Goal: Information Seeking & Learning: Learn about a topic

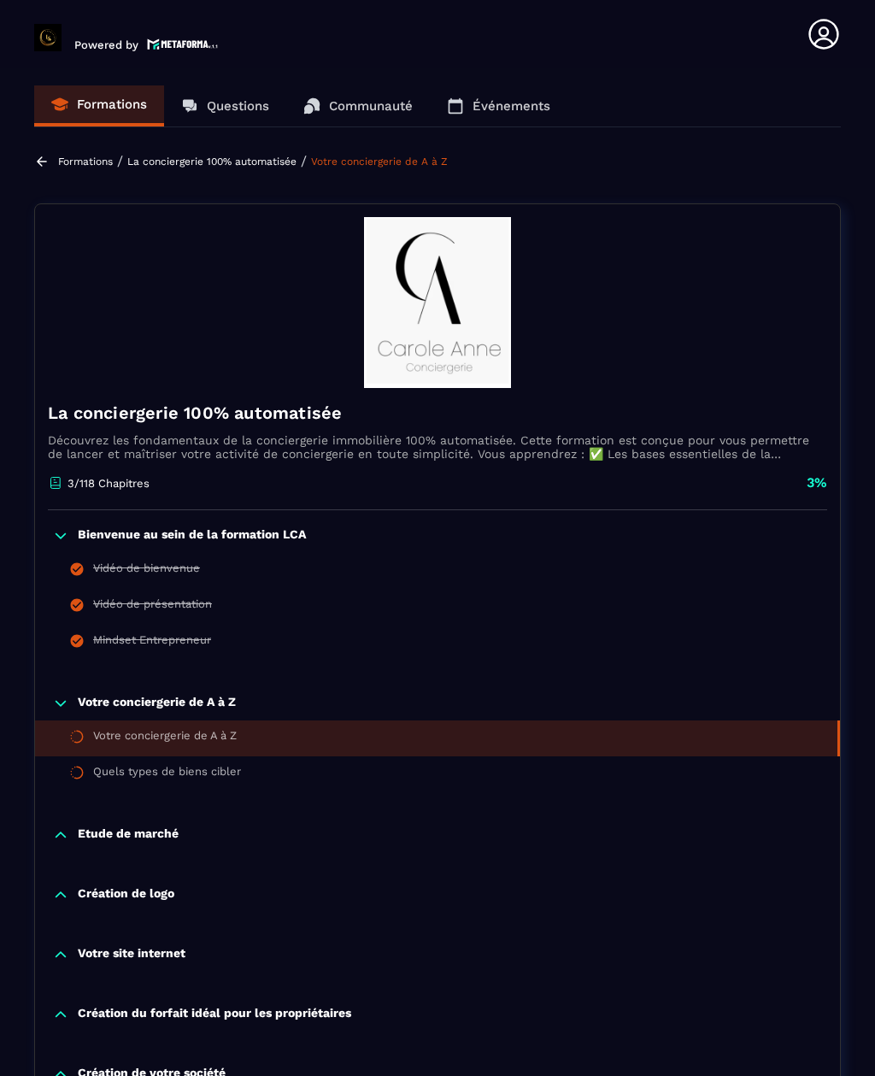
scroll to position [2220, 0]
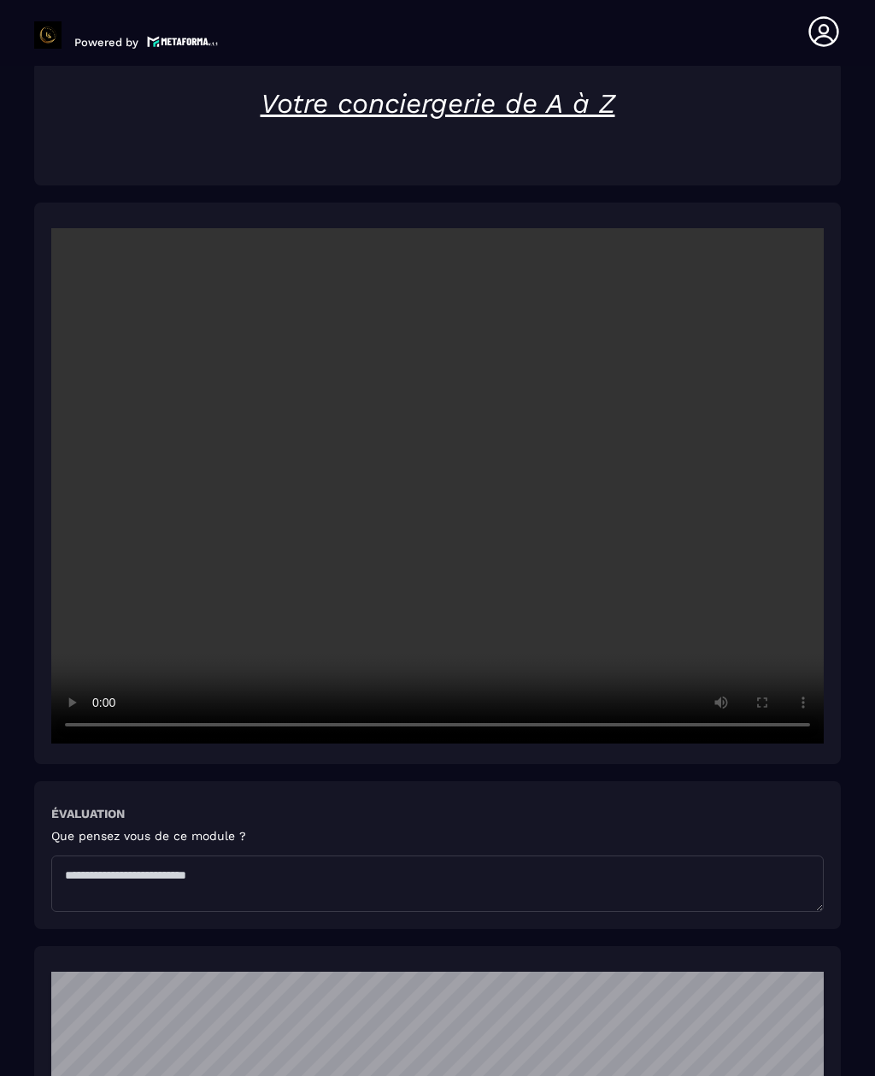
click at [439, 444] on video at bounding box center [437, 485] width 772 height 515
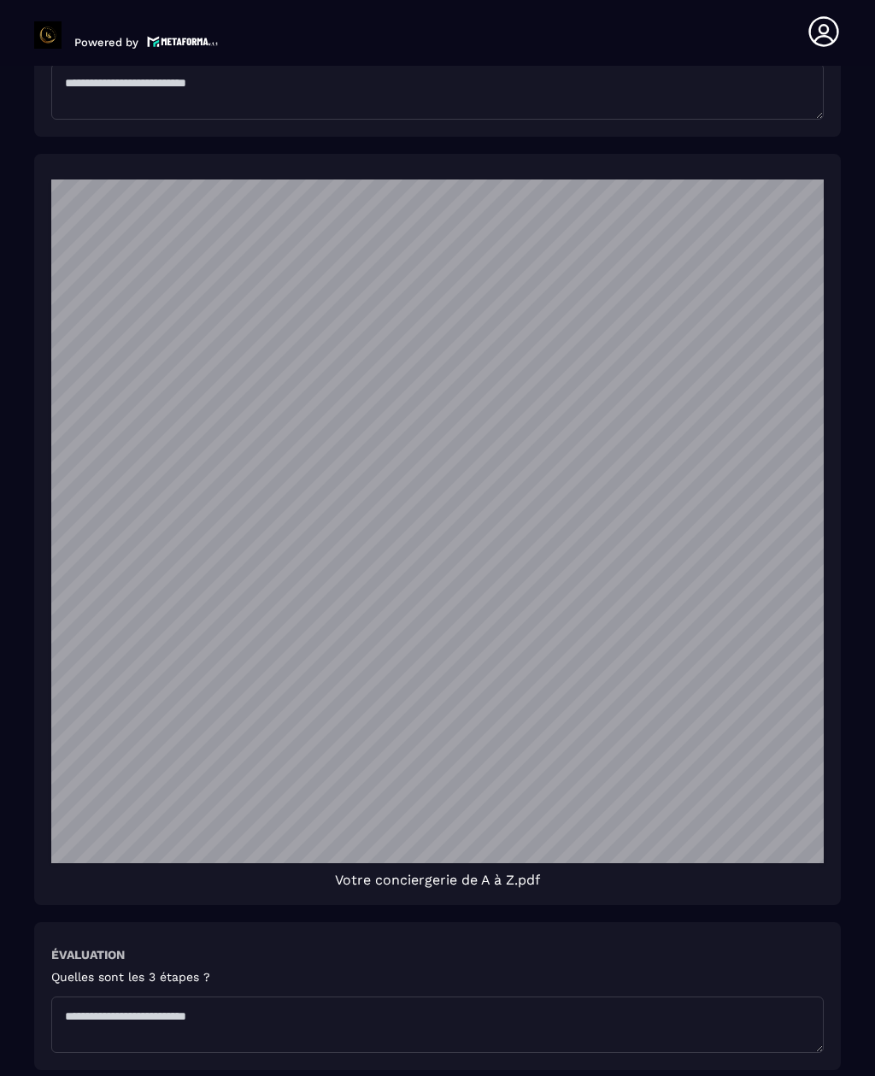
scroll to position [3010, 0]
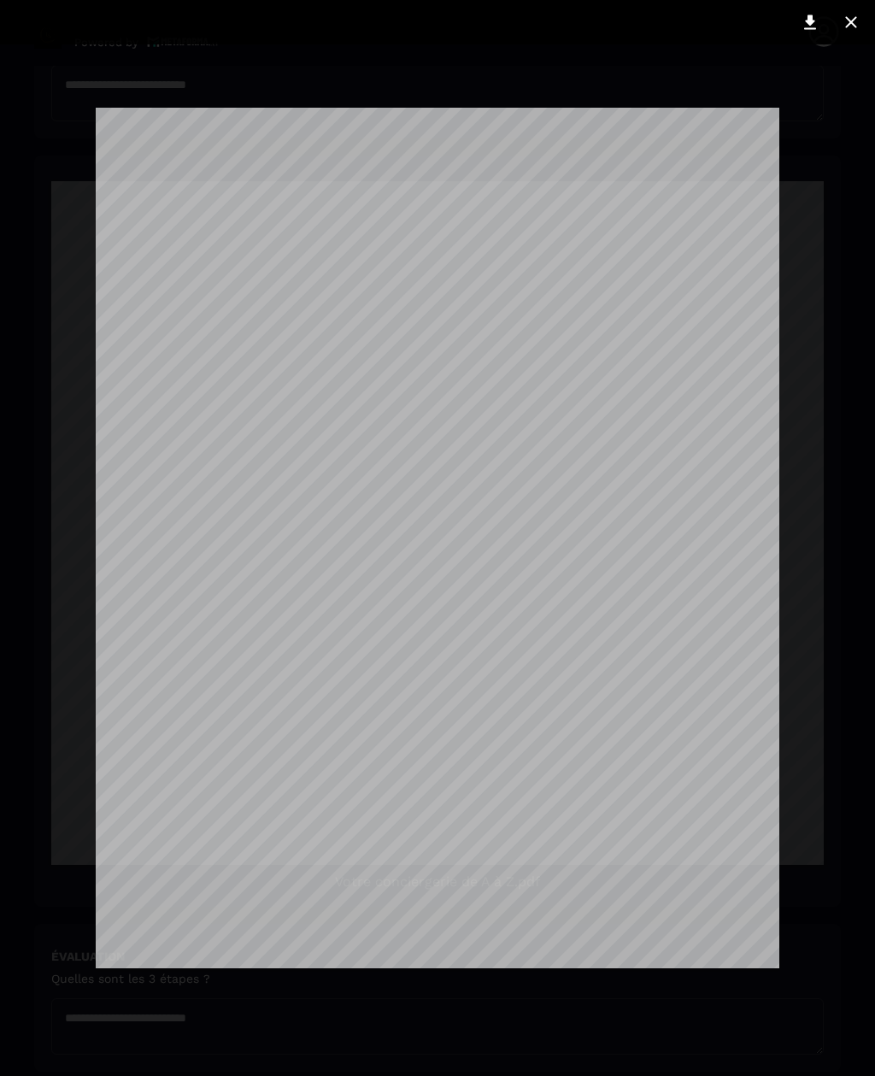
click at [847, 27] on icon at bounding box center [850, 21] width 11 height 11
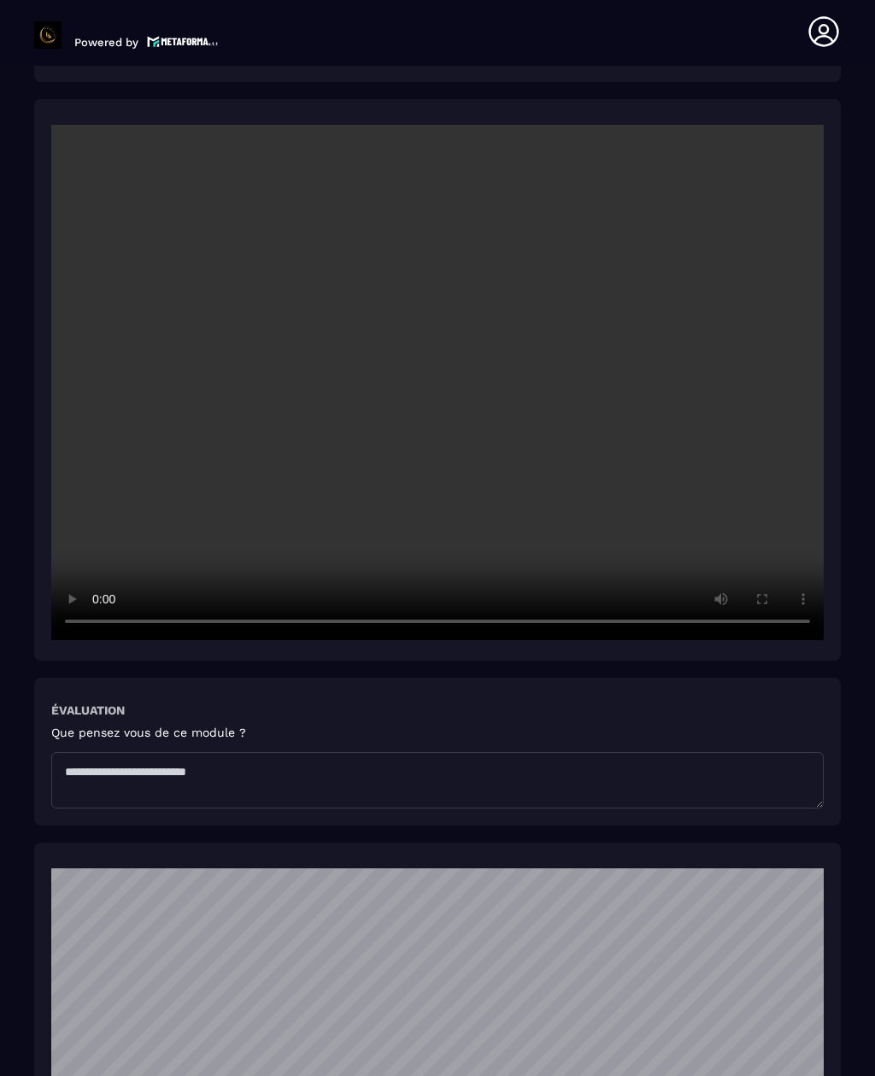
scroll to position [2324, 0]
click at [574, 492] on video at bounding box center [437, 381] width 772 height 515
click at [375, 576] on video at bounding box center [437, 381] width 772 height 515
click at [442, 333] on video at bounding box center [437, 381] width 772 height 515
click at [431, 329] on video at bounding box center [437, 381] width 772 height 515
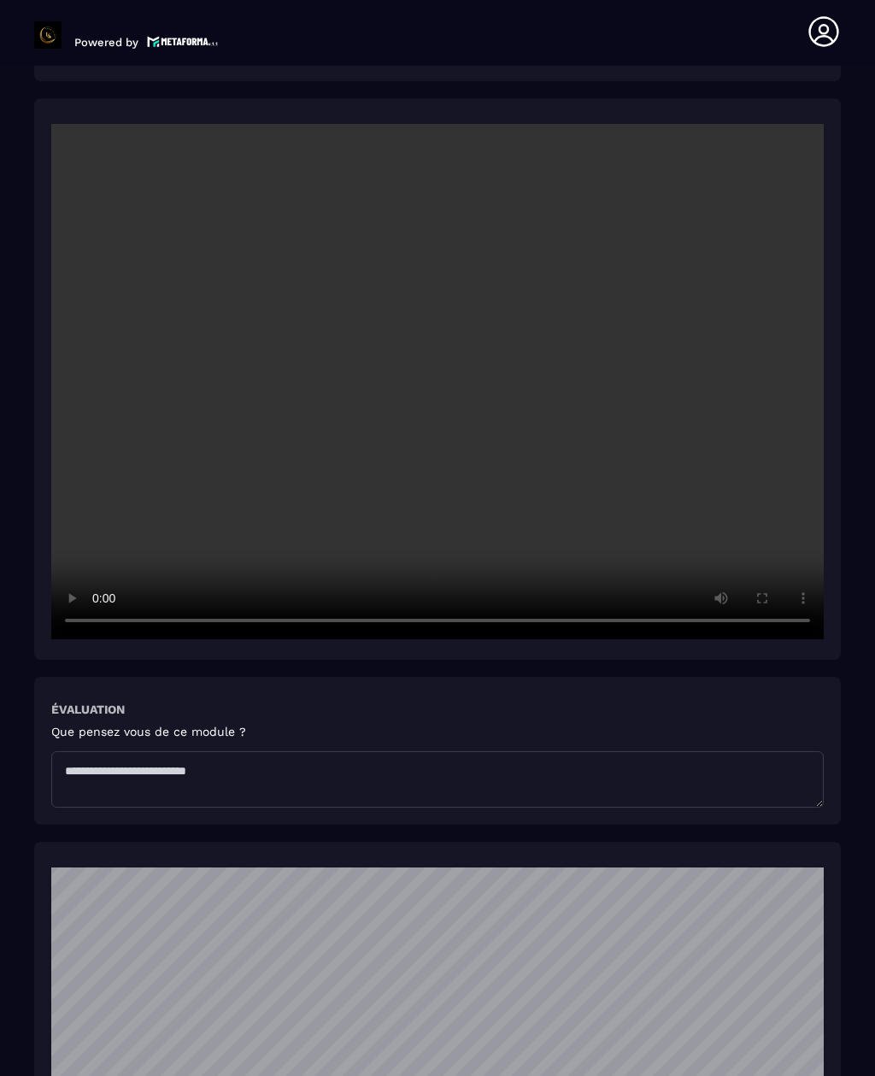
scroll to position [1115, 0]
click at [441, 351] on video at bounding box center [437, 381] width 772 height 515
click at [540, 491] on video at bounding box center [437, 381] width 772 height 515
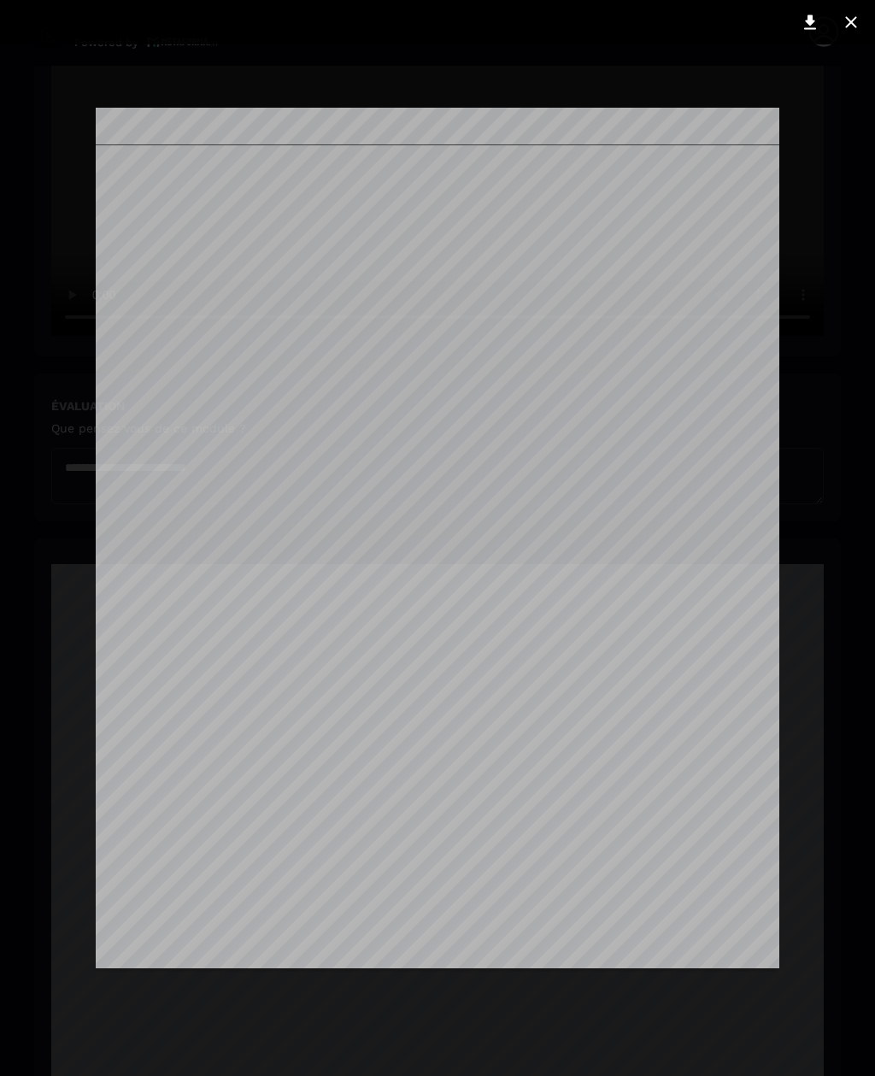
scroll to position [930, 0]
click at [812, 434] on div at bounding box center [437, 538] width 875 height 1076
click at [848, 32] on button at bounding box center [851, 22] width 34 height 27
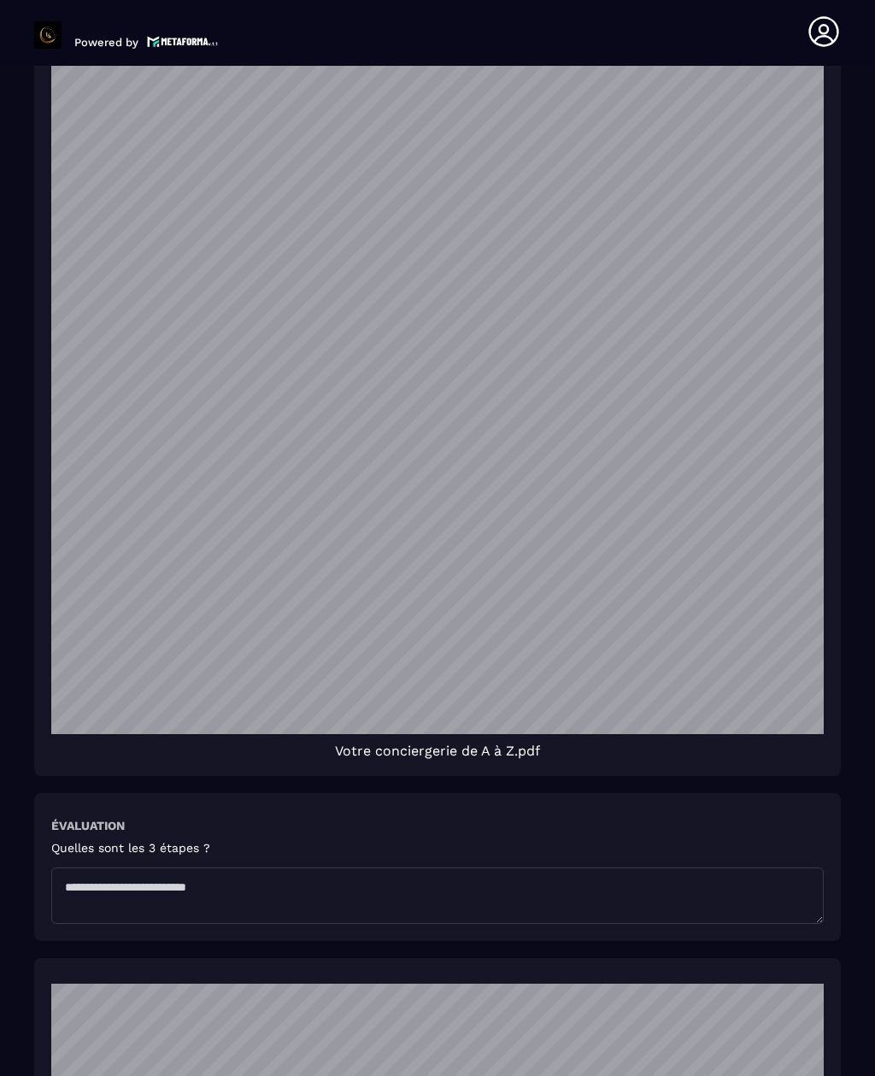
scroll to position [1277, 0]
click at [846, 428] on section "Formations Questions Communauté Événements Formations / La conciergerie 100% au…" at bounding box center [437, 573] width 875 height 1014
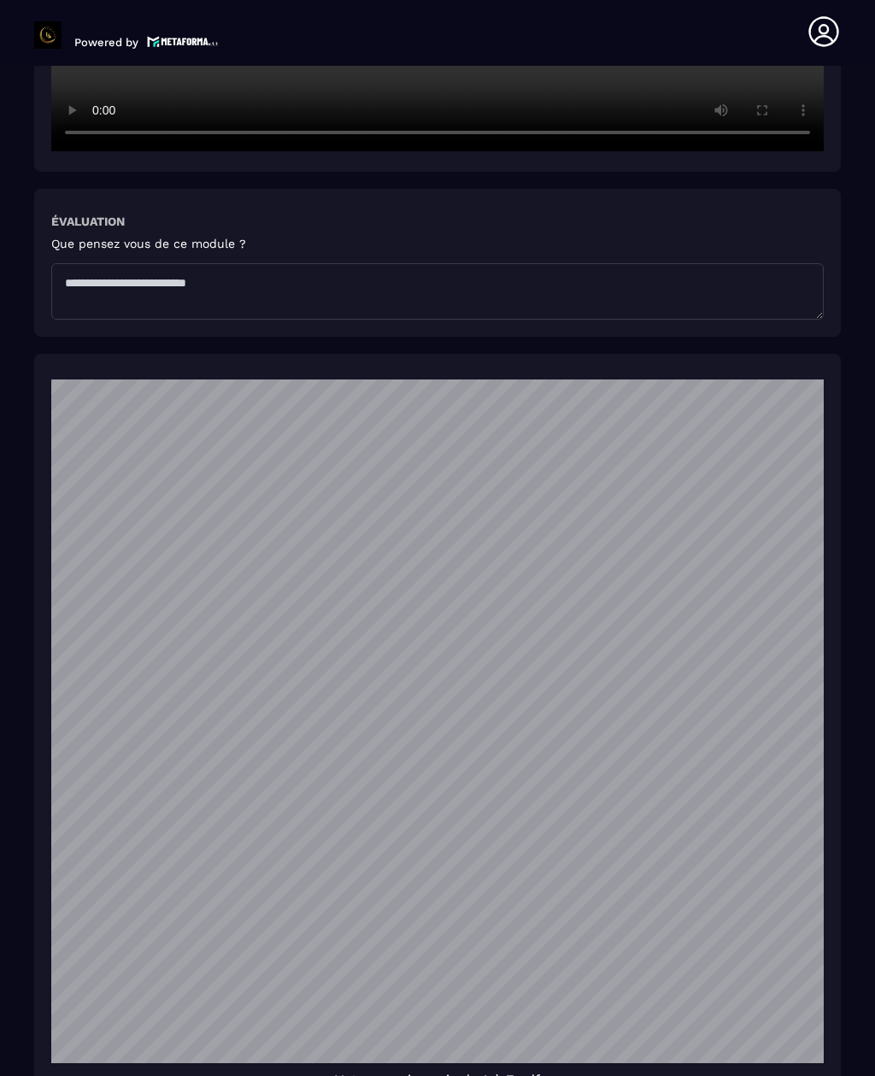
scroll to position [1311, 0]
click at [856, 542] on section "Formations Questions Communauté Événements Formations / La conciergerie 100% au…" at bounding box center [437, 573] width 875 height 1014
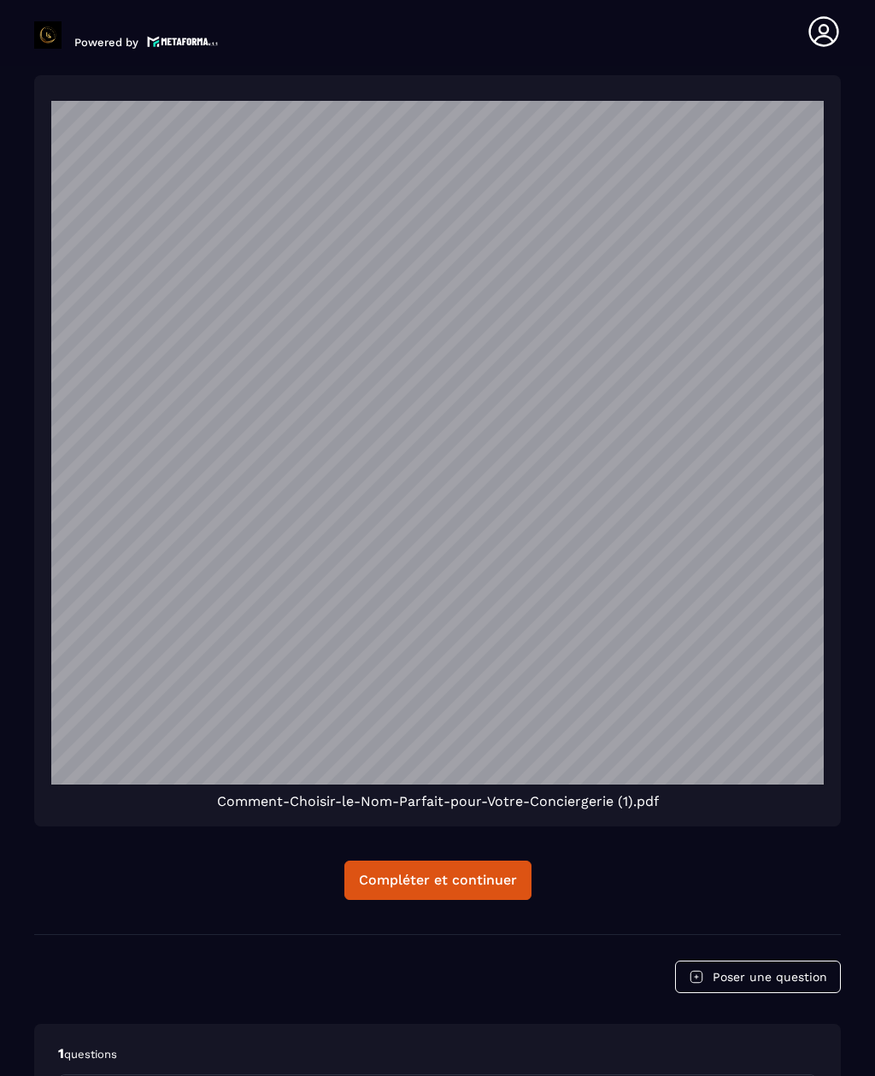
scroll to position [4026, 0]
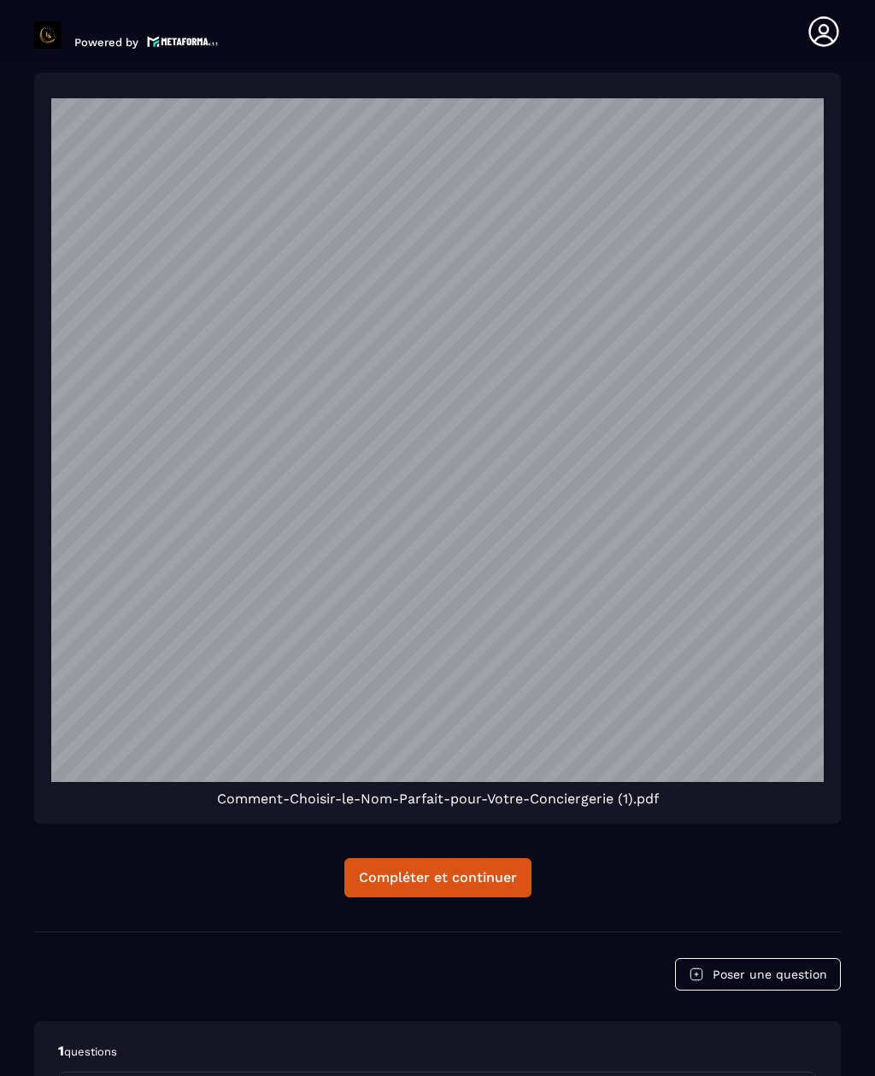
click at [485, 886] on div "Compléter et continuer" at bounding box center [438, 877] width 158 height 17
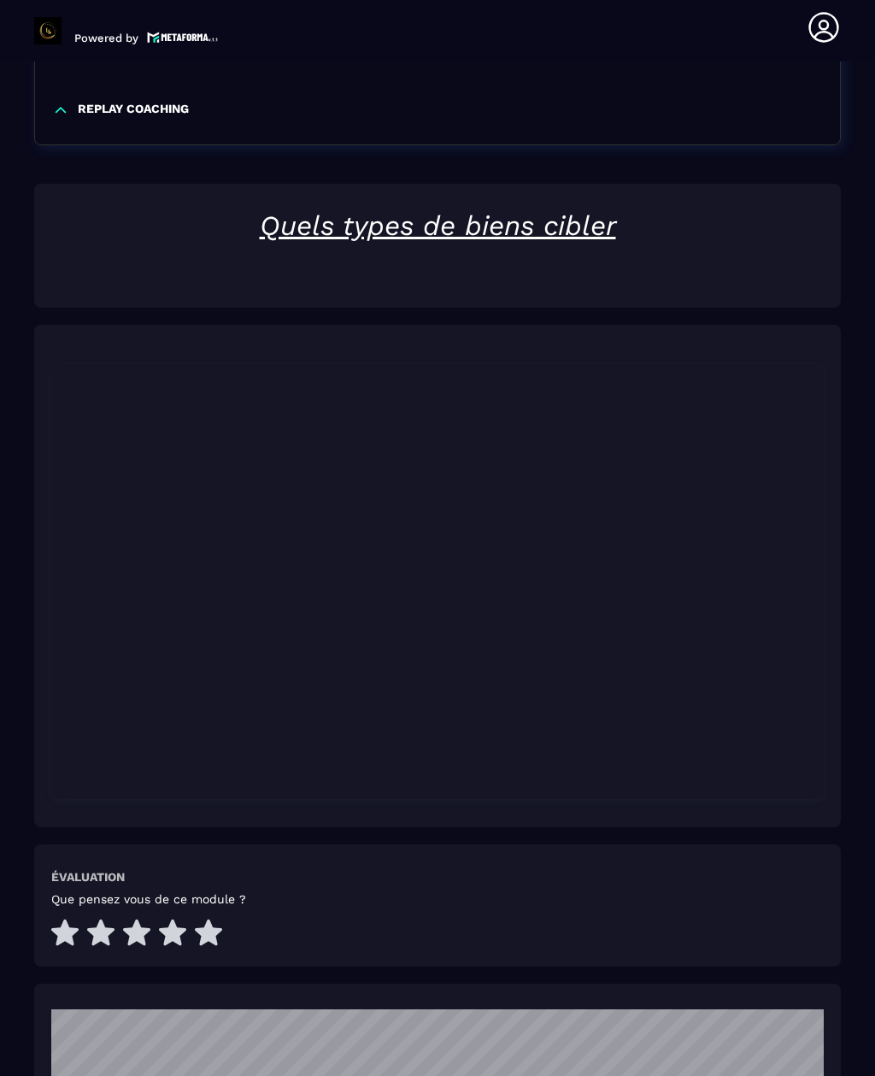
scroll to position [2087, 0]
